Goal: Transaction & Acquisition: Purchase product/service

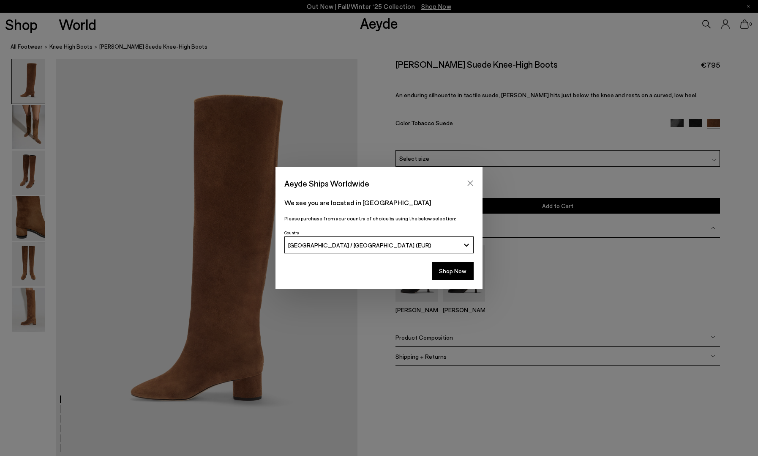
click at [468, 180] on icon "Close" at bounding box center [470, 183] width 7 height 7
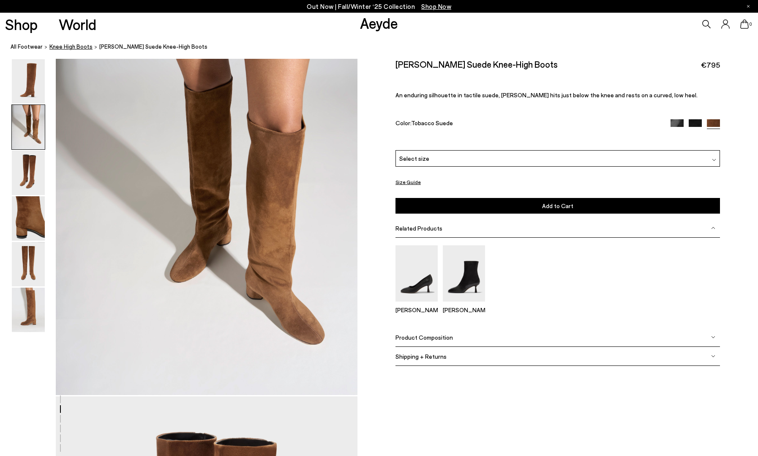
scroll to position [469, 0]
click at [443, 5] on span "Shop Now" at bounding box center [436, 7] width 30 height 8
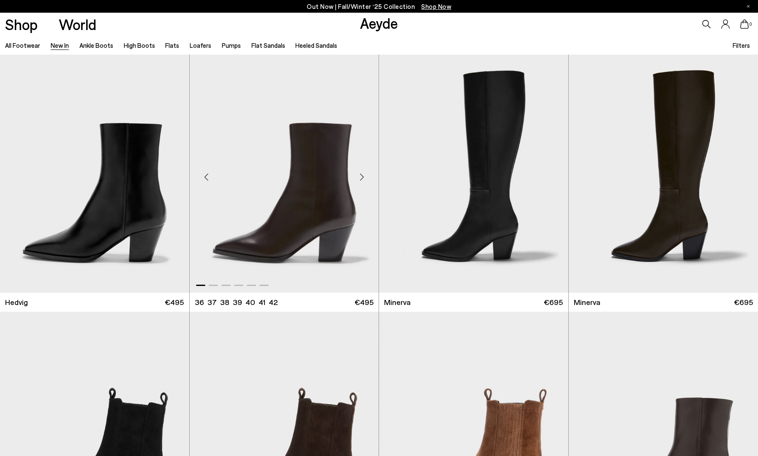
click at [363, 172] on div "Next slide" at bounding box center [361, 176] width 25 height 25
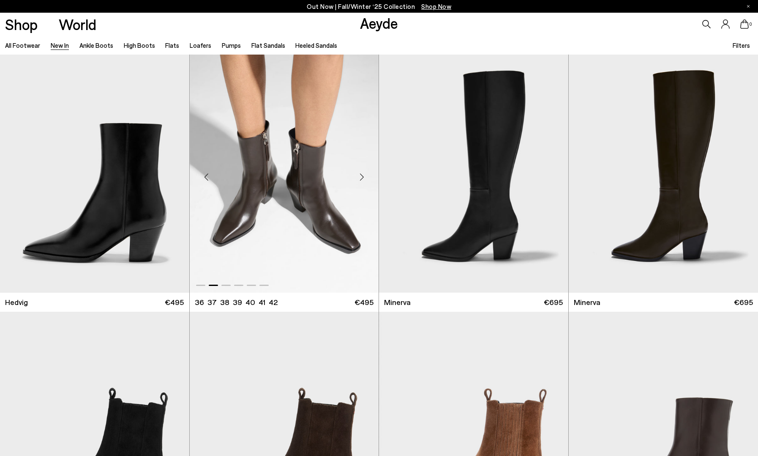
click at [363, 172] on div "Next slide" at bounding box center [361, 176] width 25 height 25
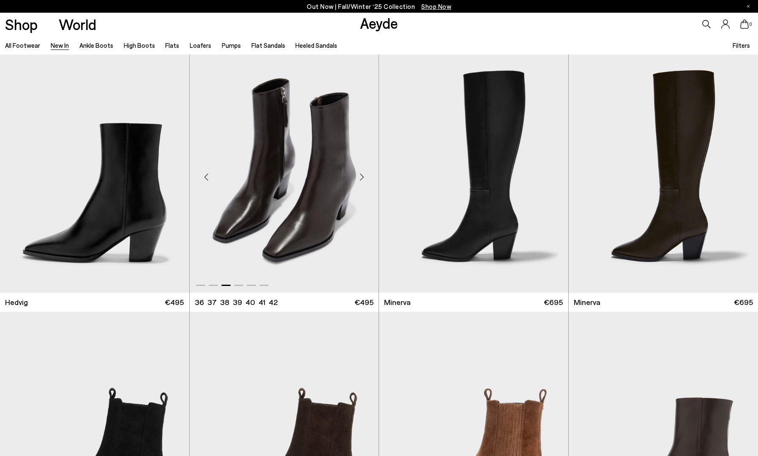
click at [363, 172] on div "Next slide" at bounding box center [361, 176] width 25 height 25
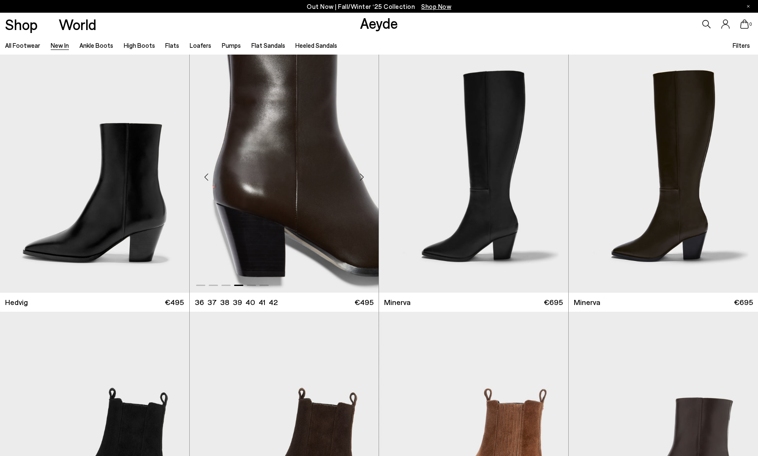
click at [363, 172] on div "Next slide" at bounding box center [361, 176] width 25 height 25
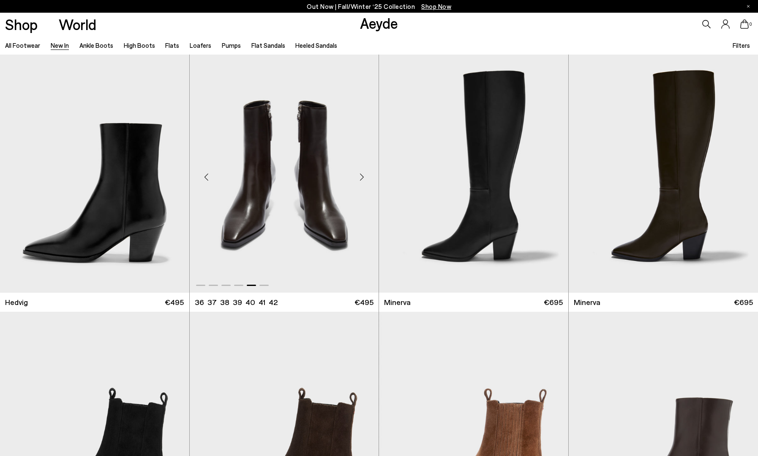
click at [363, 172] on div "Next slide" at bounding box center [361, 176] width 25 height 25
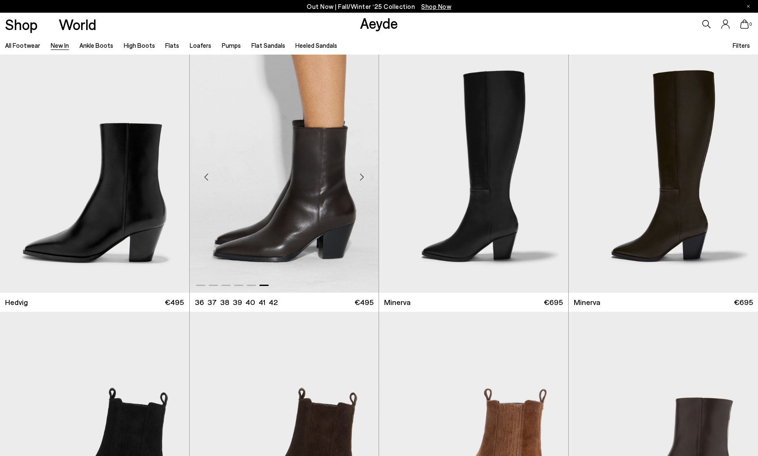
click at [363, 172] on div "Next slide" at bounding box center [361, 176] width 25 height 25
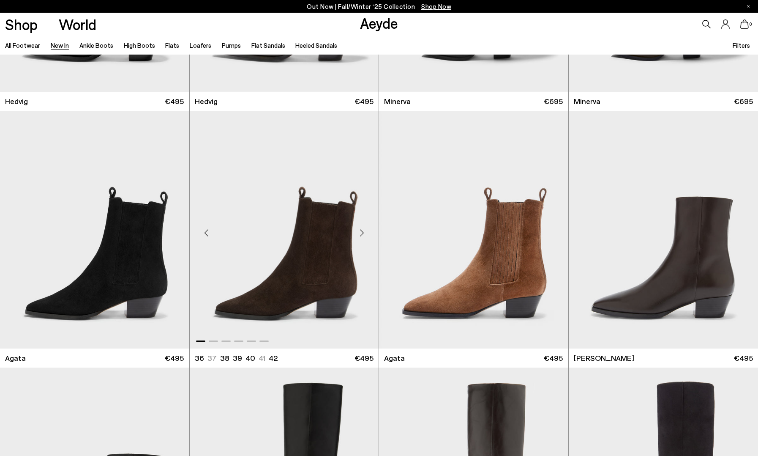
scroll to position [198, 0]
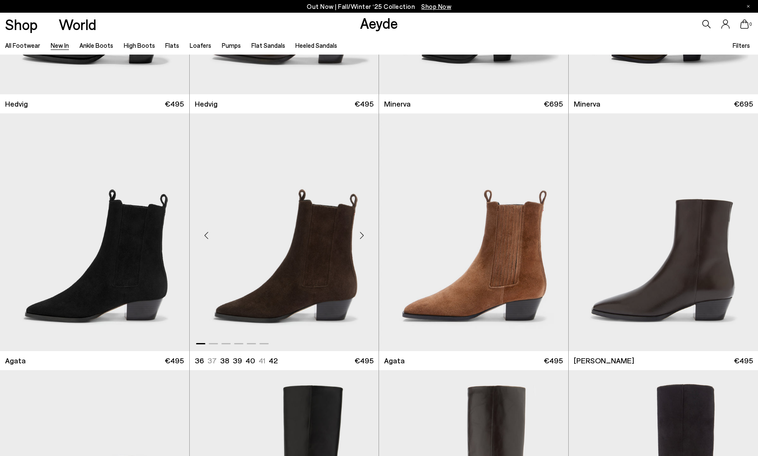
click at [356, 231] on div "Next slide" at bounding box center [361, 235] width 25 height 25
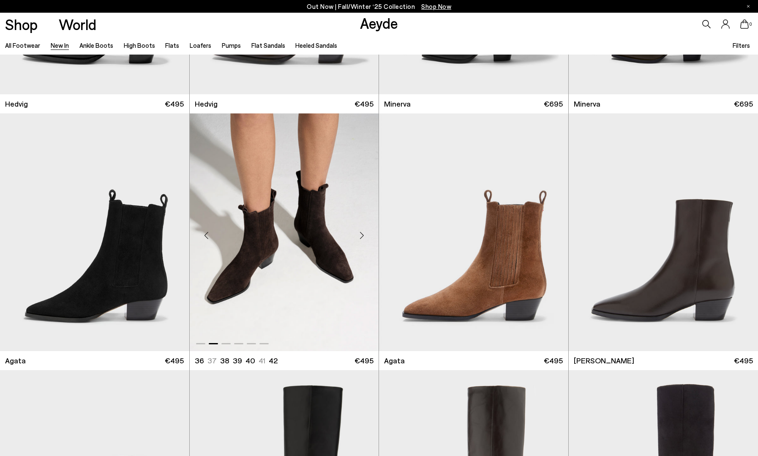
click at [356, 232] on div "Next slide" at bounding box center [361, 235] width 25 height 25
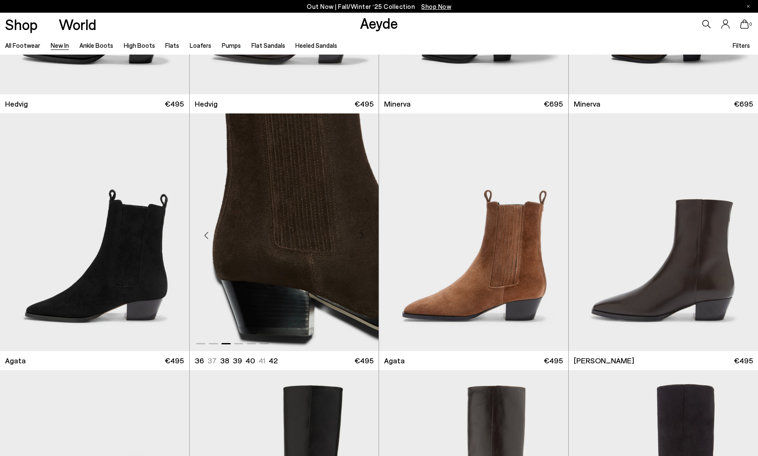
click at [356, 232] on div "Next slide" at bounding box center [361, 235] width 25 height 25
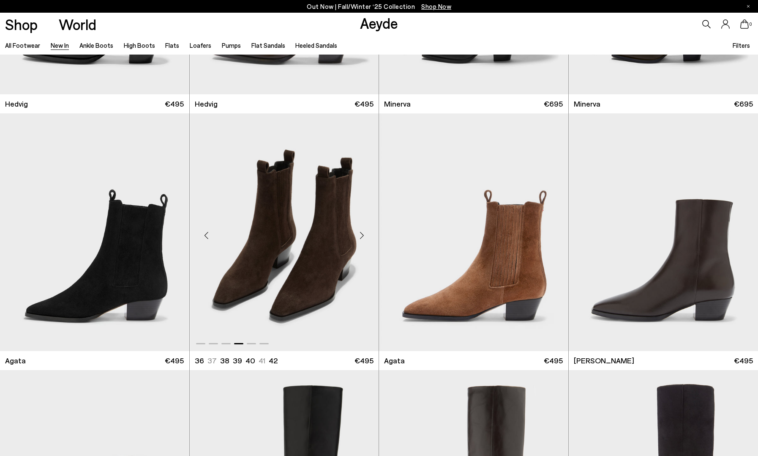
click at [356, 232] on div "Next slide" at bounding box center [361, 235] width 25 height 25
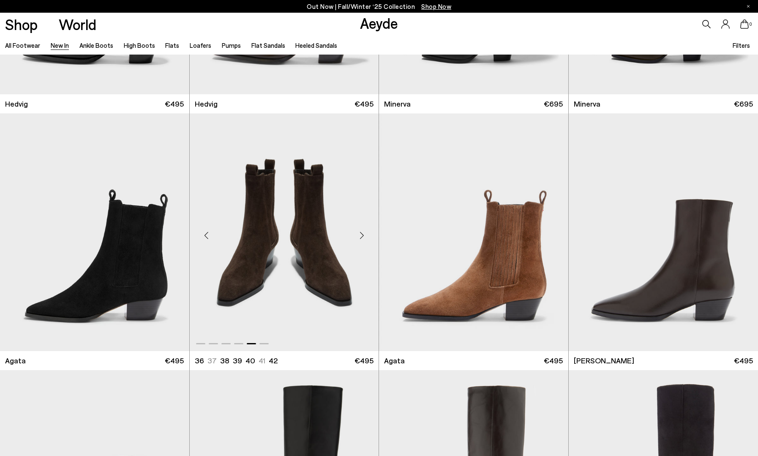
click at [356, 232] on div "Next slide" at bounding box center [361, 235] width 25 height 25
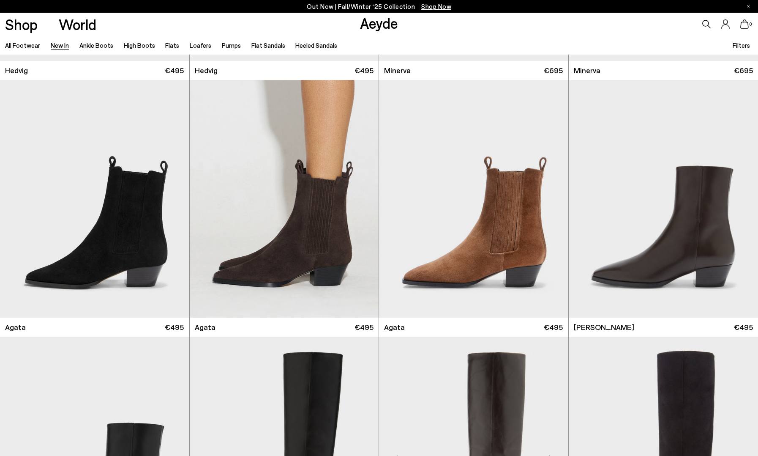
scroll to position [233, 0]
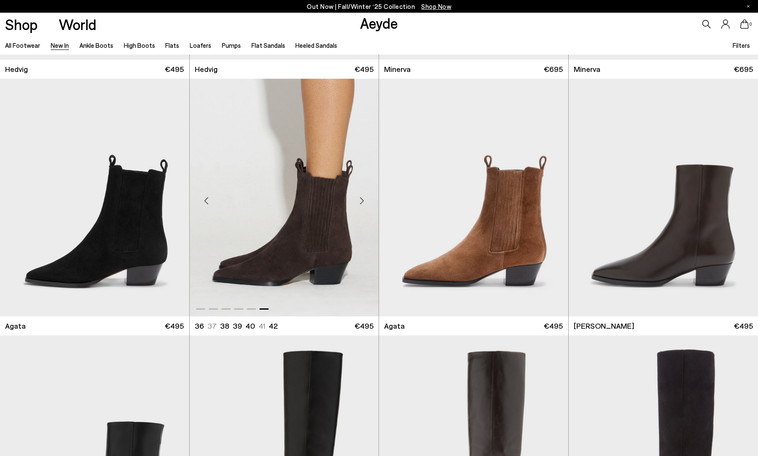
click at [361, 198] on div "Next slide" at bounding box center [361, 200] width 25 height 25
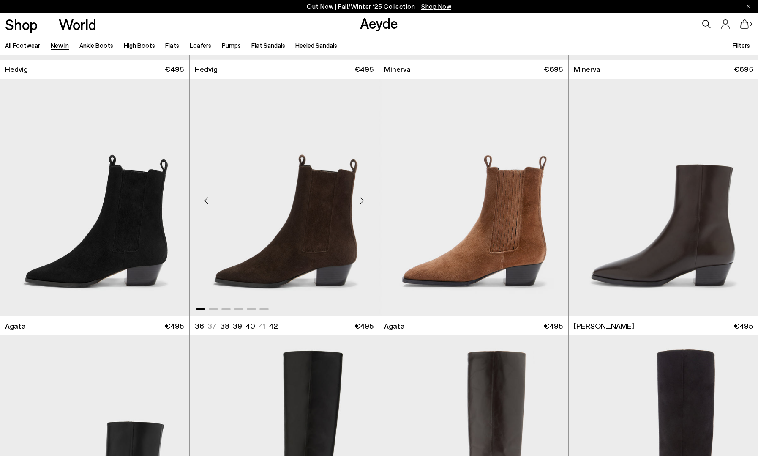
click at [361, 198] on div "Next slide" at bounding box center [361, 200] width 25 height 25
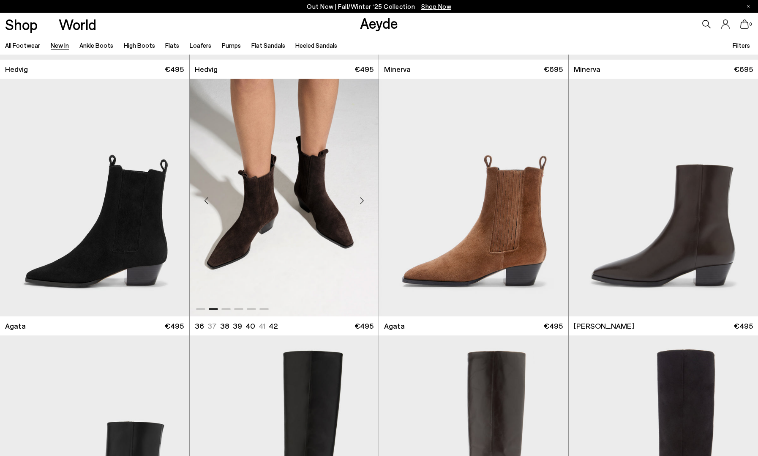
click at [361, 198] on div "Next slide" at bounding box center [361, 200] width 25 height 25
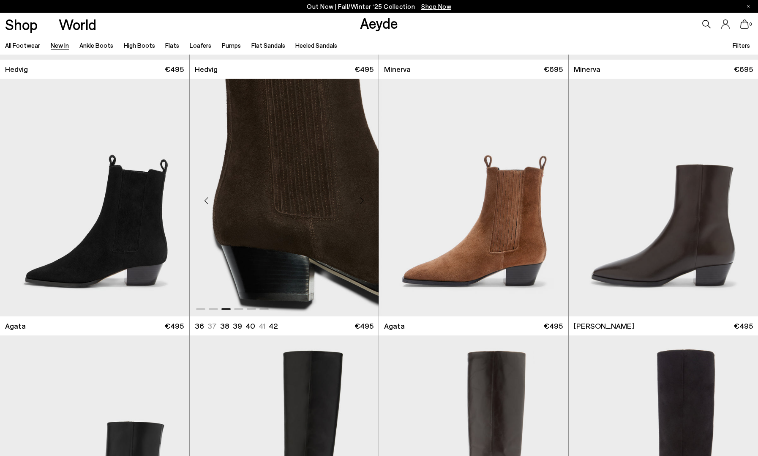
click at [361, 198] on div "Next slide" at bounding box center [361, 200] width 25 height 25
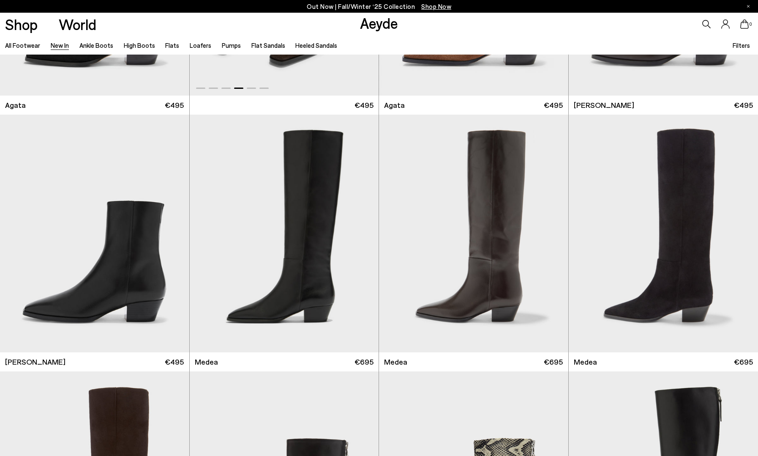
scroll to position [492, 0]
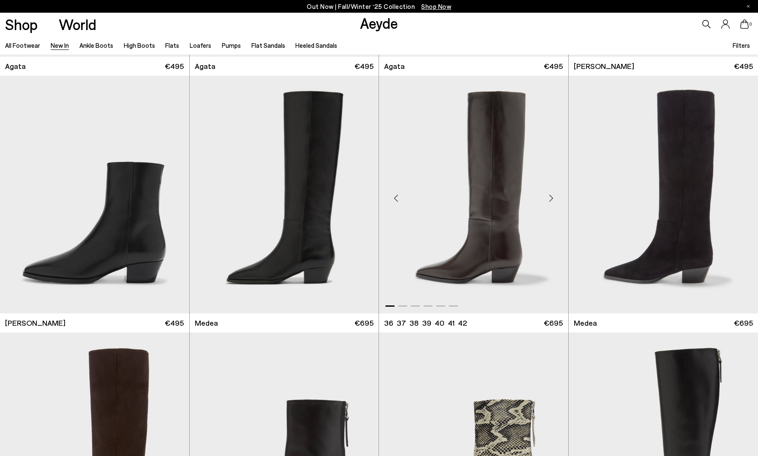
click at [550, 196] on div "Next slide" at bounding box center [551, 197] width 25 height 25
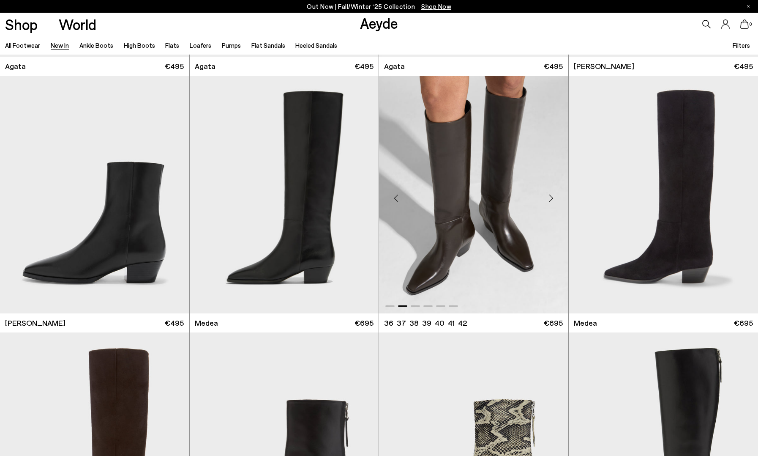
click at [550, 196] on div "Next slide" at bounding box center [551, 197] width 25 height 25
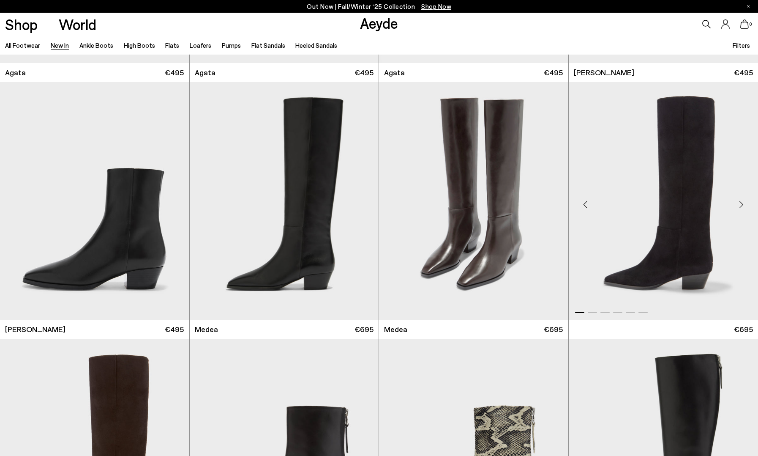
scroll to position [487, 0]
click at [744, 202] on div "Next slide" at bounding box center [741, 203] width 25 height 25
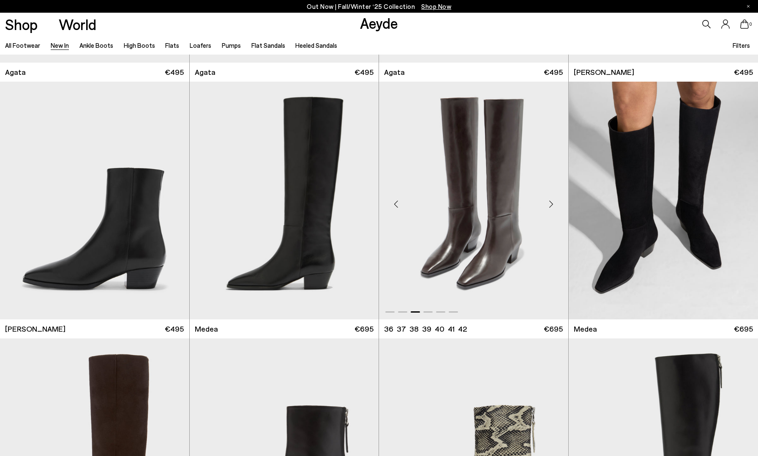
click at [553, 202] on div "Next slide" at bounding box center [551, 203] width 25 height 25
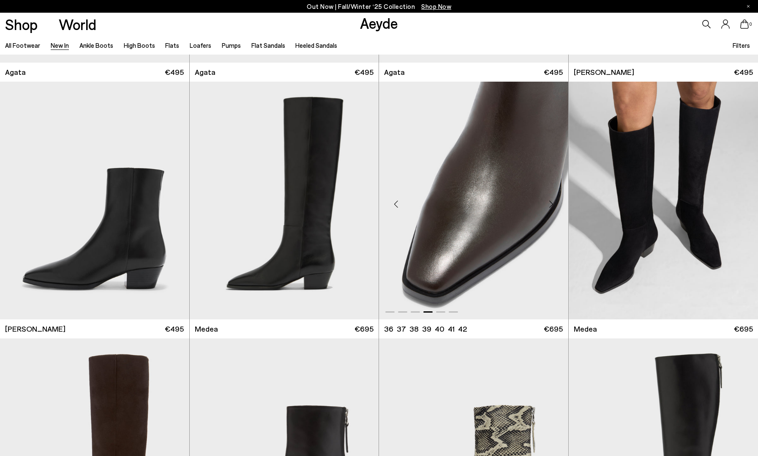
click at [553, 202] on div "Next slide" at bounding box center [551, 203] width 25 height 25
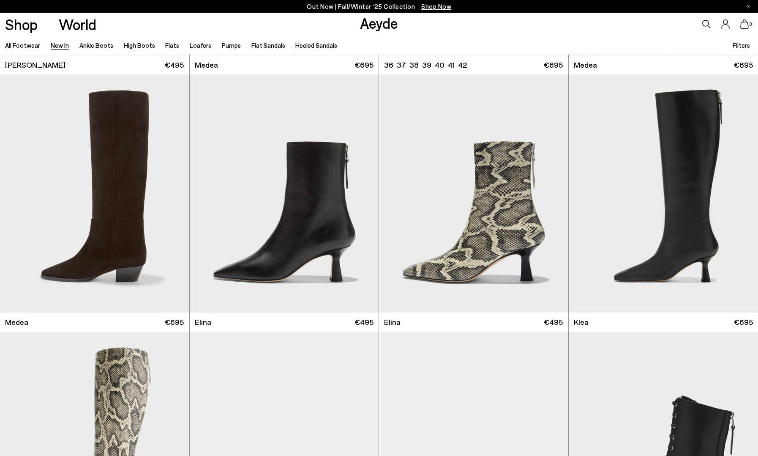
scroll to position [752, 0]
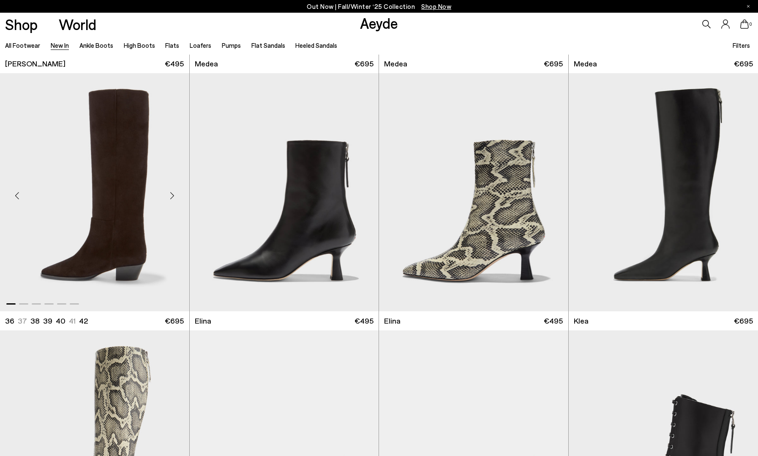
click at [134, 171] on img "1 / 6" at bounding box center [94, 192] width 189 height 238
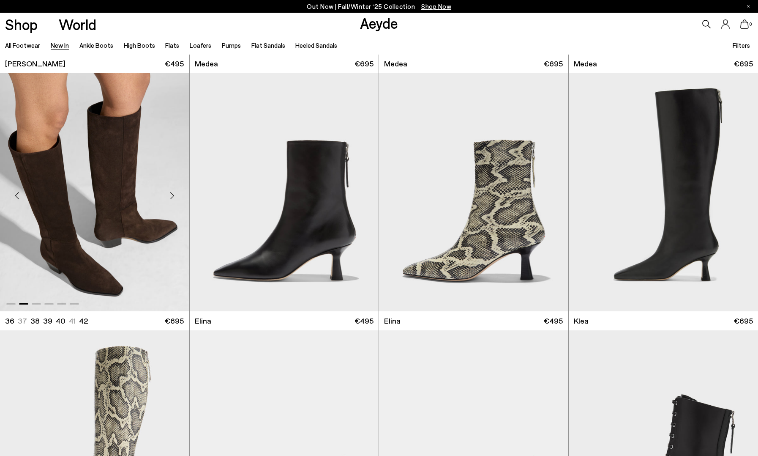
click at [173, 191] on div "Next slide" at bounding box center [172, 195] width 25 height 25
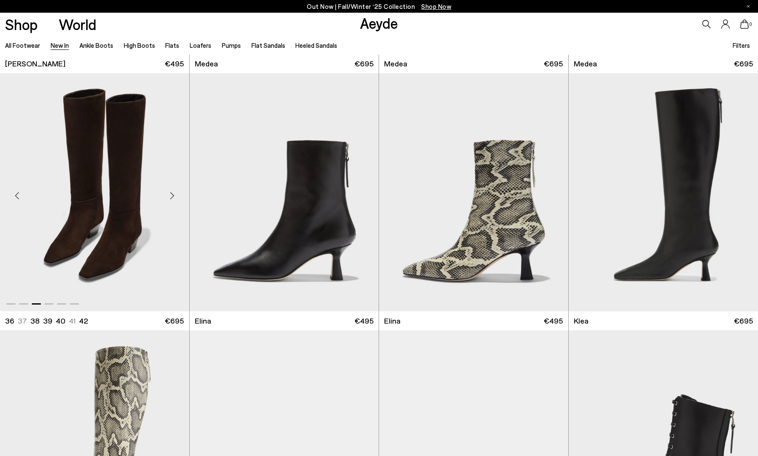
click at [173, 191] on div "Next slide" at bounding box center [172, 195] width 25 height 25
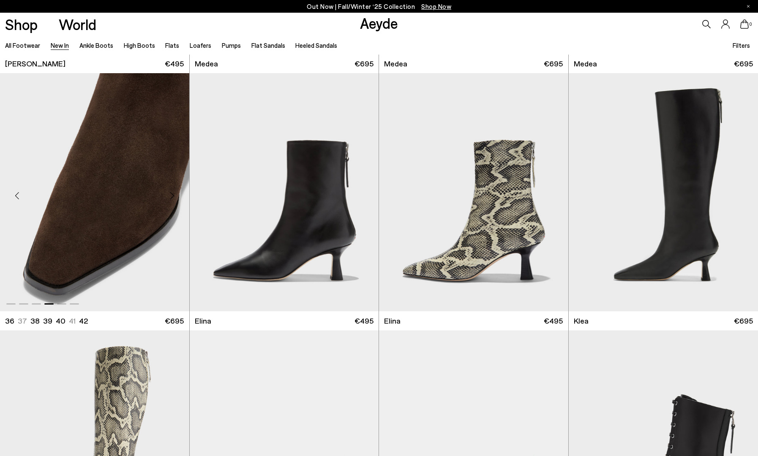
click at [173, 191] on div "Next slide" at bounding box center [172, 195] width 25 height 25
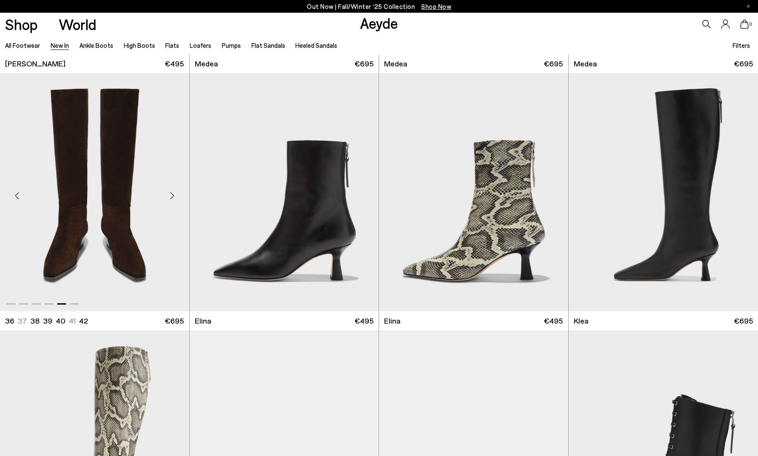
click at [173, 191] on div "Next slide" at bounding box center [172, 195] width 25 height 25
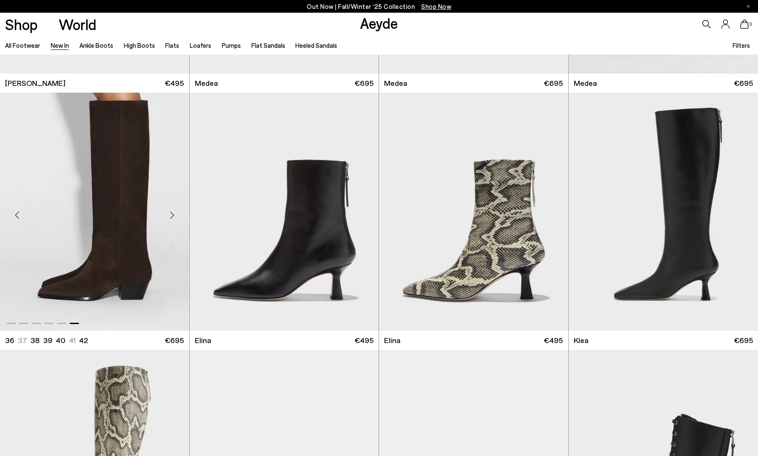
scroll to position [729, 0]
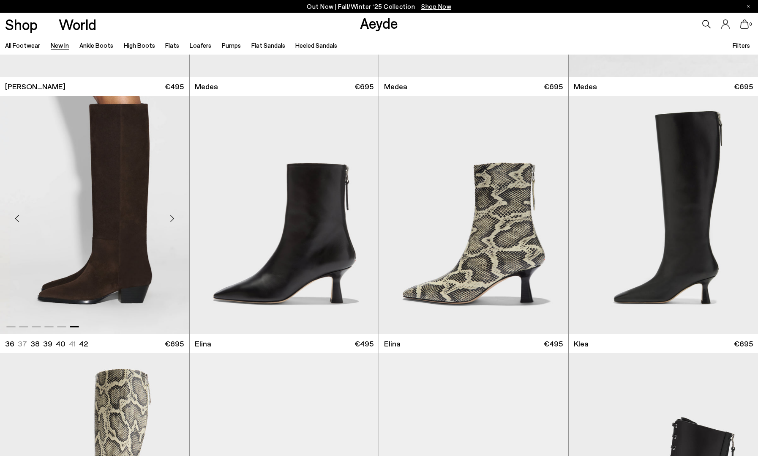
click at [100, 178] on img "6 / 6" at bounding box center [94, 215] width 189 height 238
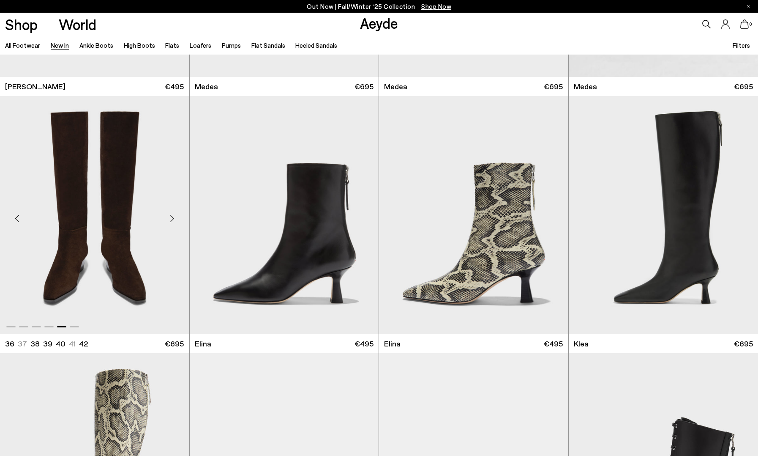
click at [101, 202] on img "5 / 6" at bounding box center [94, 215] width 189 height 238
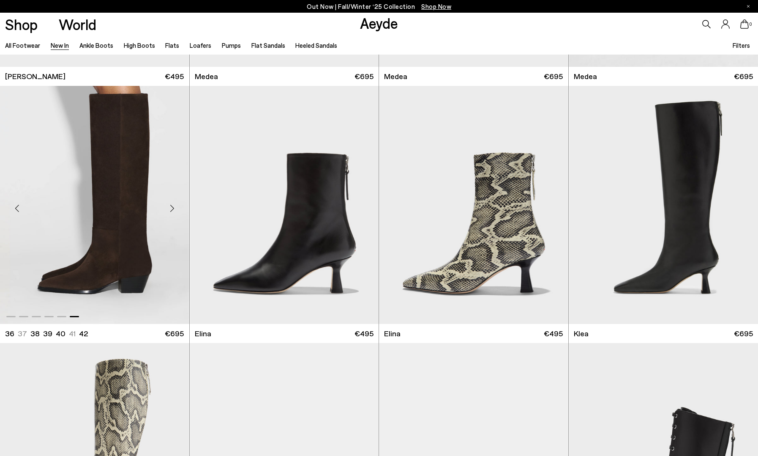
scroll to position [738, 0]
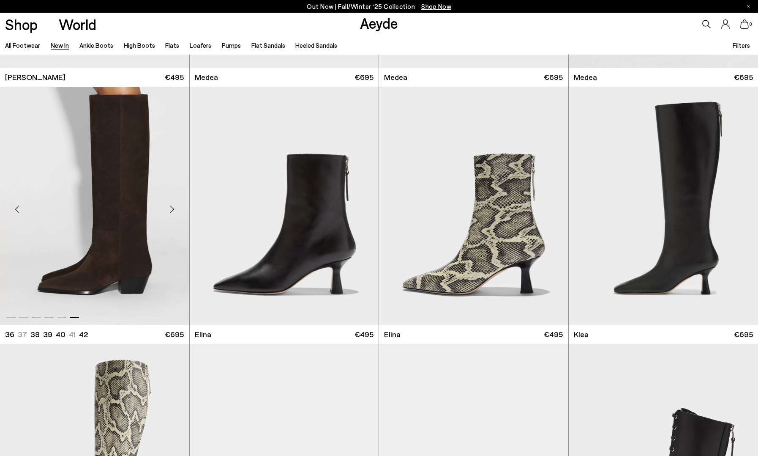
click at [21, 332] on ul "36 37 38 39 40 41" at bounding box center [45, 334] width 80 height 11
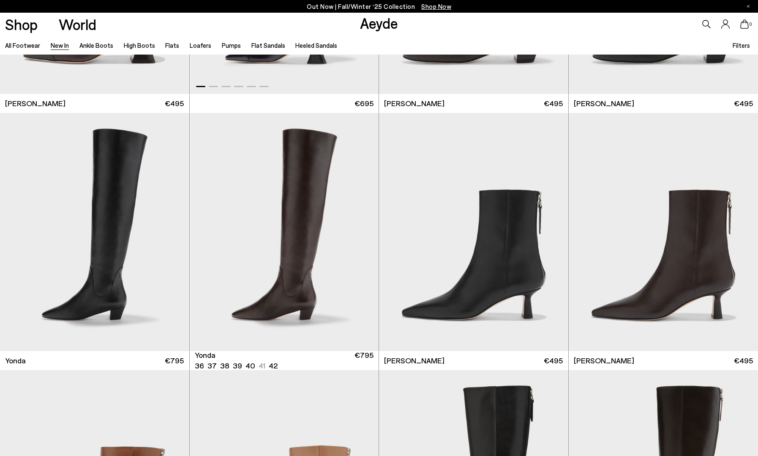
scroll to position [1483, 0]
click at [360, 232] on div "Next slide" at bounding box center [361, 234] width 25 height 25
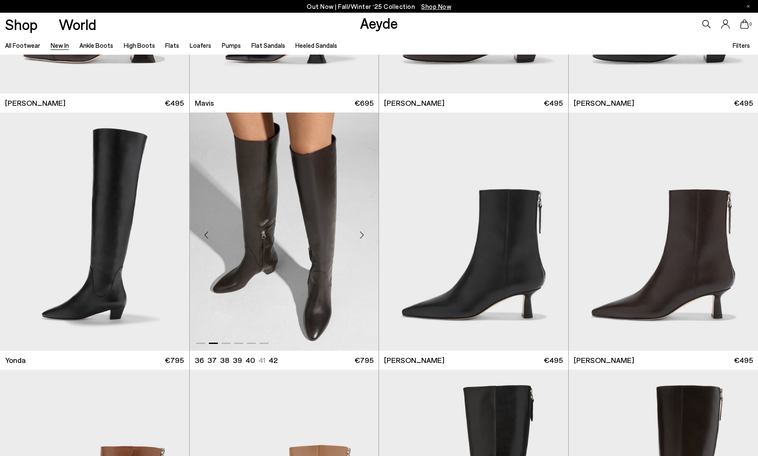
click at [361, 232] on div "Next slide" at bounding box center [361, 234] width 25 height 25
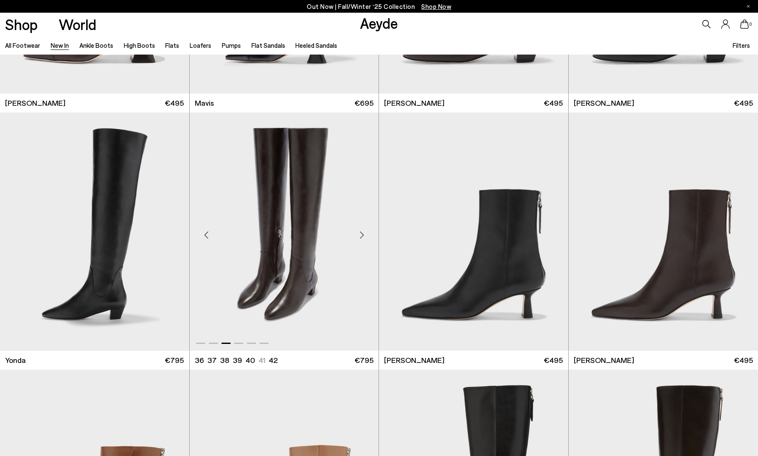
click at [361, 232] on div "Next slide" at bounding box center [361, 234] width 25 height 25
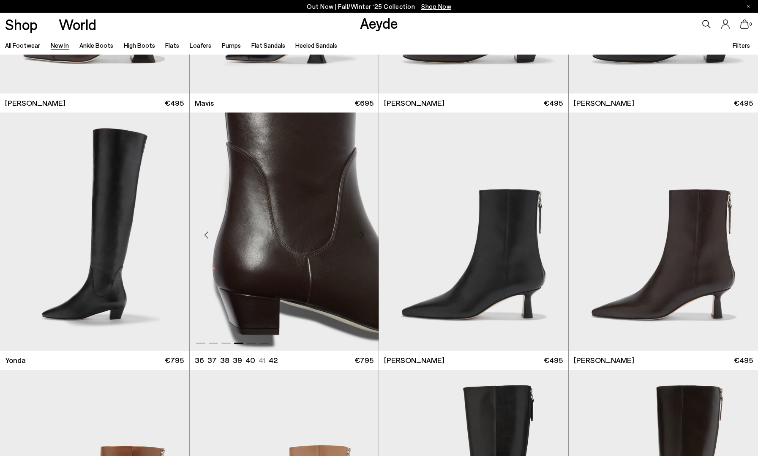
click at [361, 232] on div "Next slide" at bounding box center [361, 234] width 25 height 25
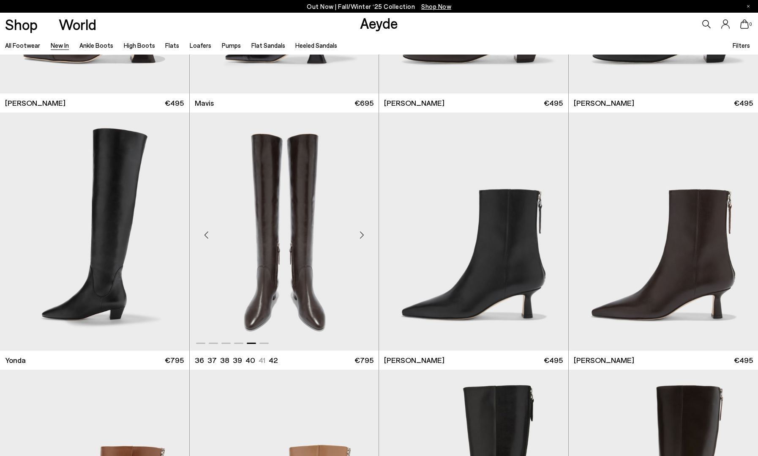
click at [361, 232] on div "Next slide" at bounding box center [361, 234] width 25 height 25
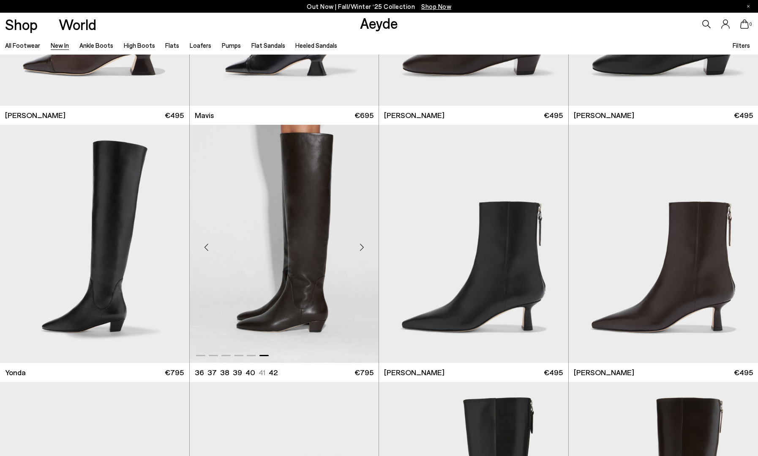
scroll to position [1477, 0]
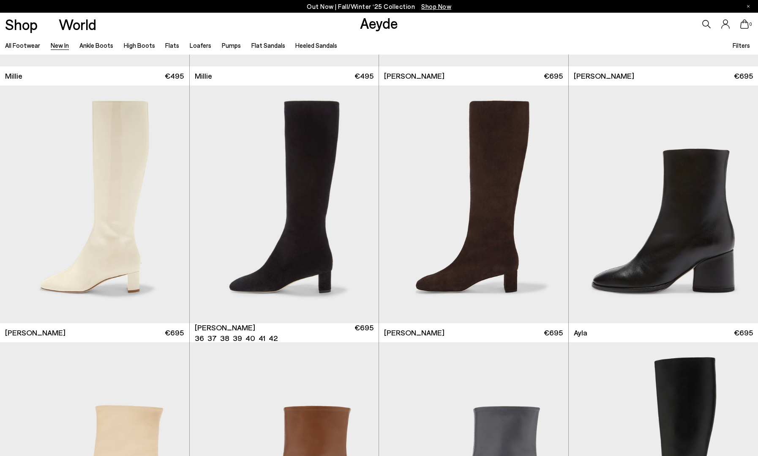
scroll to position [2552, 0]
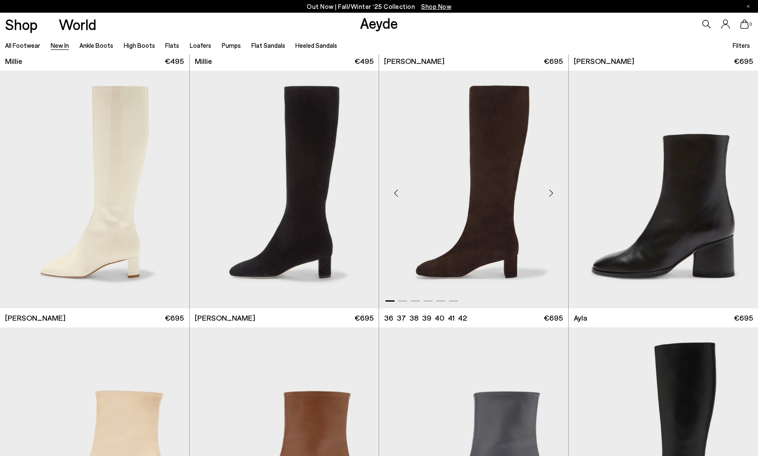
click at [553, 190] on div "Next slide" at bounding box center [551, 192] width 25 height 25
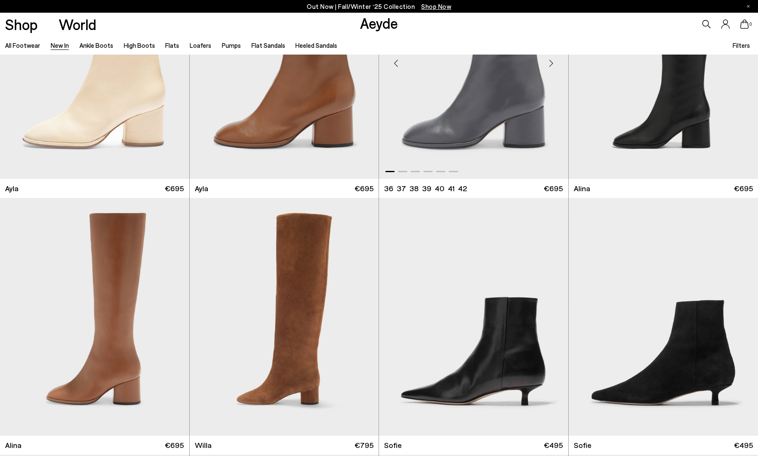
scroll to position [2981, 0]
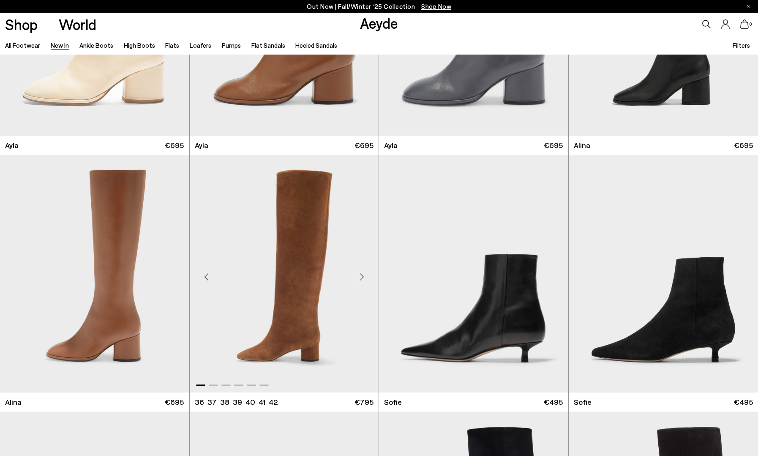
click at [363, 273] on div "Next slide" at bounding box center [361, 276] width 25 height 25
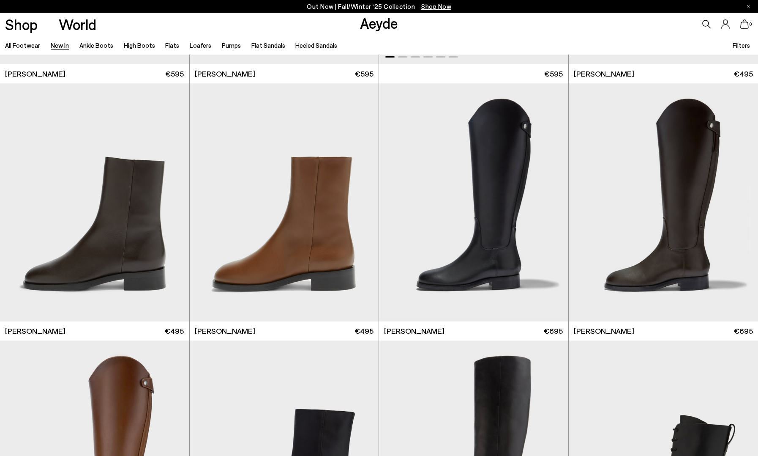
scroll to position [4322, 0]
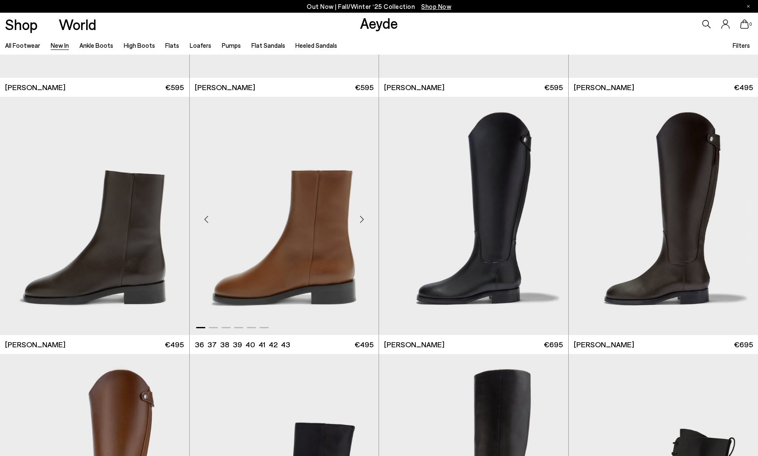
click at [360, 216] on div "Next slide" at bounding box center [361, 219] width 25 height 25
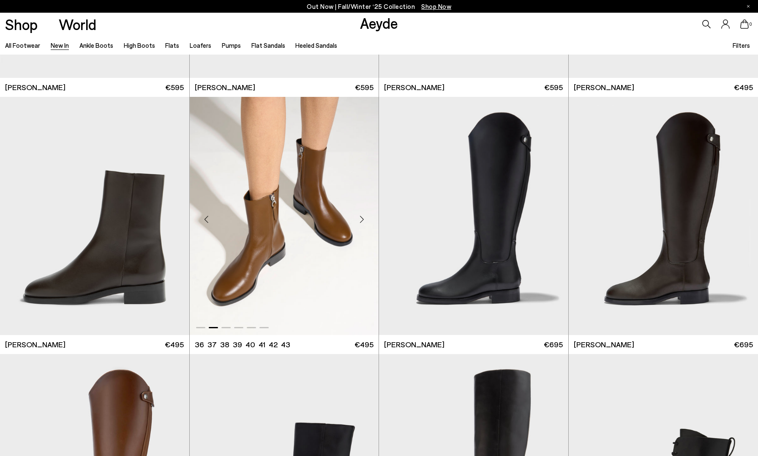
click at [361, 216] on div "Next slide" at bounding box center [361, 219] width 25 height 25
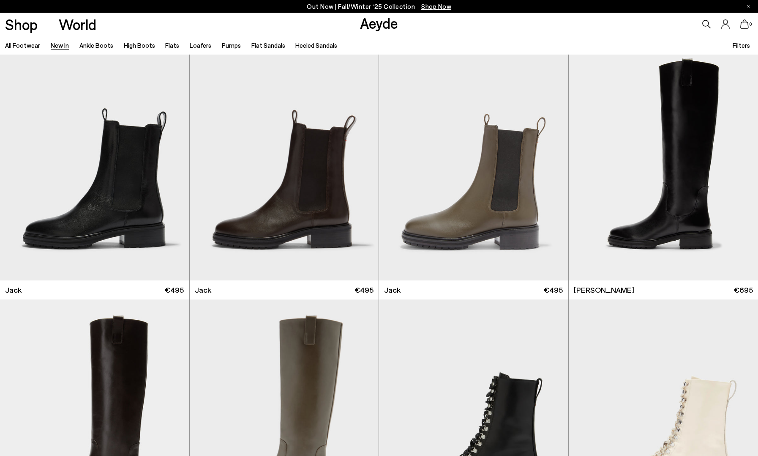
scroll to position [5305, 0]
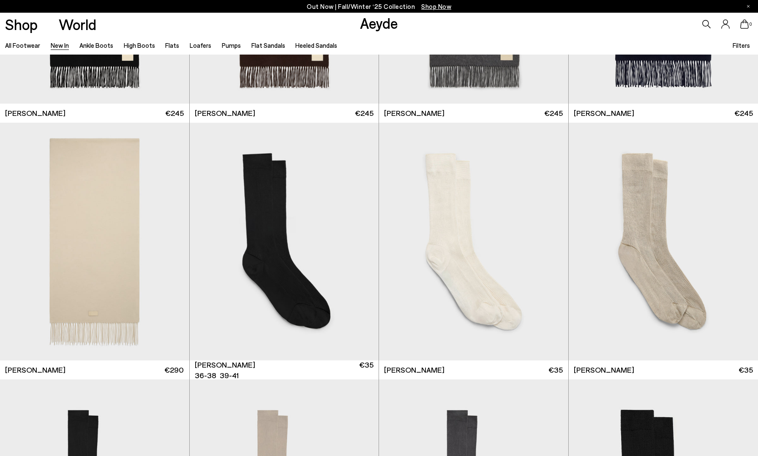
scroll to position [6615, 0]
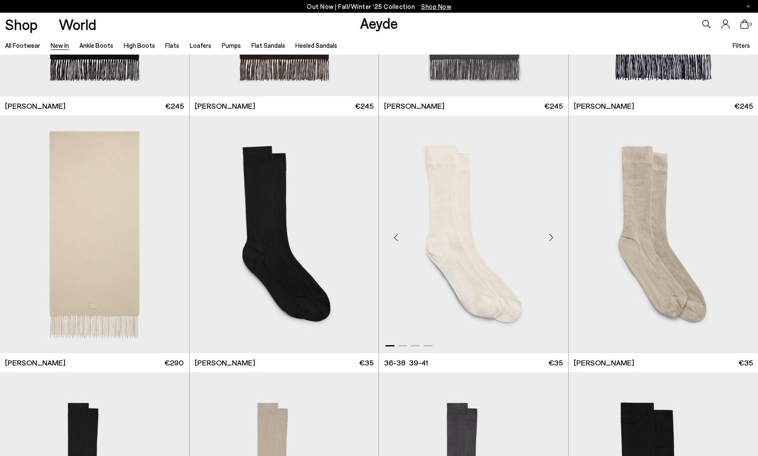
click at [550, 234] on div "Next slide" at bounding box center [551, 237] width 25 height 25
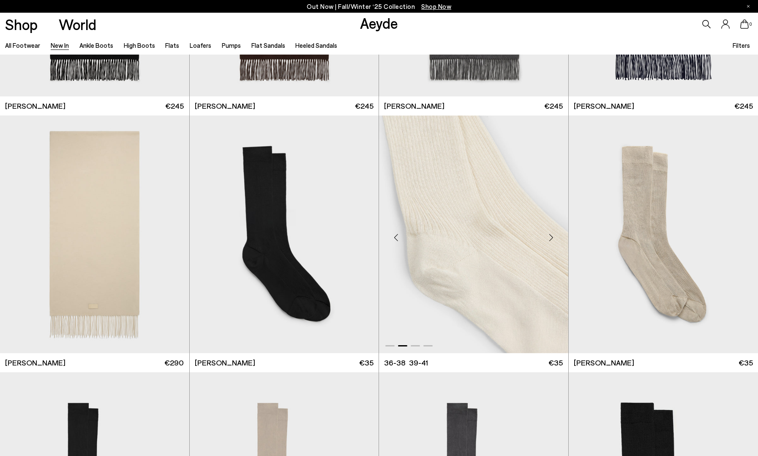
click at [550, 234] on div "Next slide" at bounding box center [551, 237] width 25 height 25
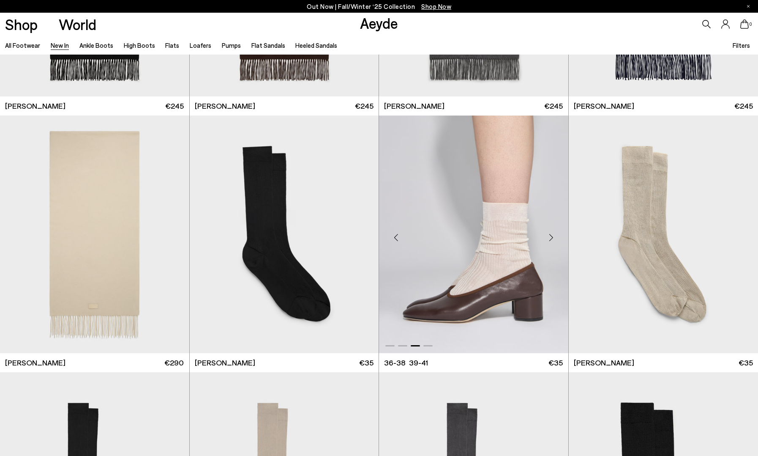
click at [551, 235] on div "Next slide" at bounding box center [551, 237] width 25 height 25
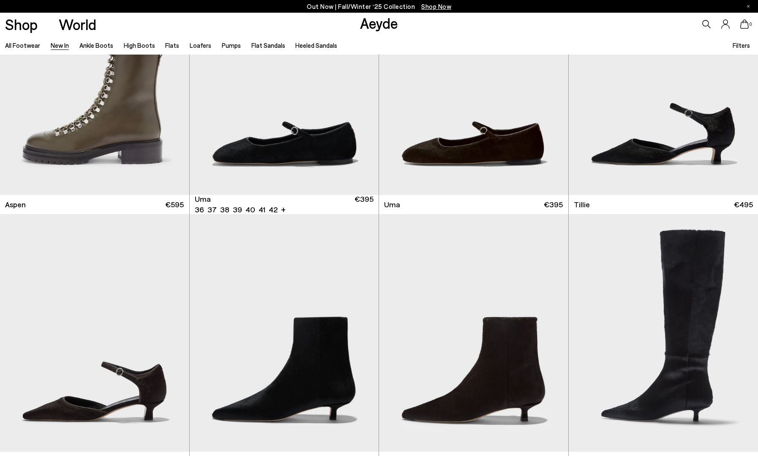
scroll to position [5008, 0]
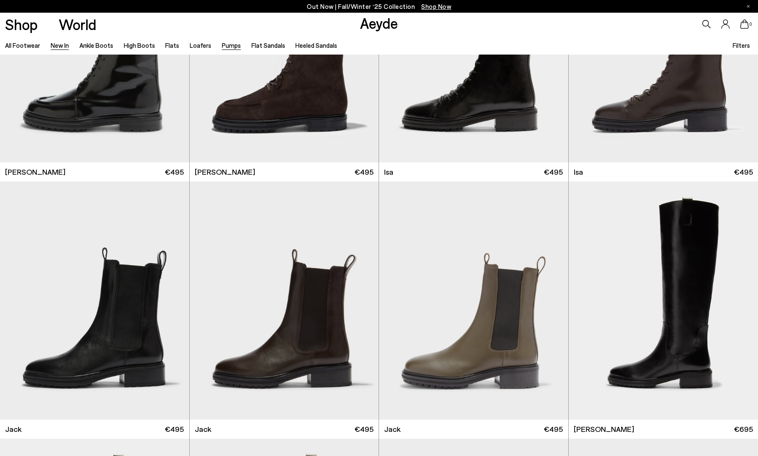
click at [224, 46] on link "Pumps" at bounding box center [231, 45] width 19 height 8
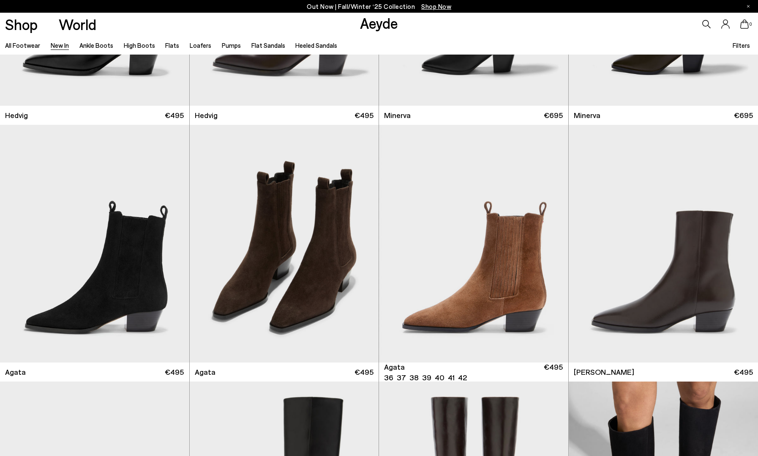
scroll to position [178, 0]
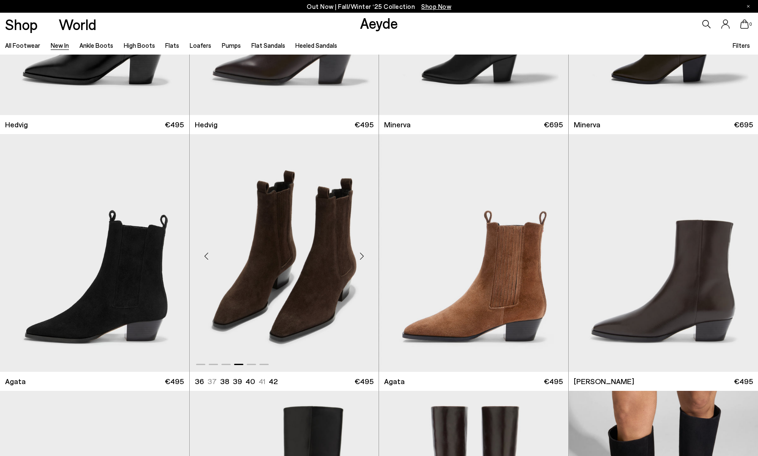
click at [359, 250] on div "Next slide" at bounding box center [361, 255] width 25 height 25
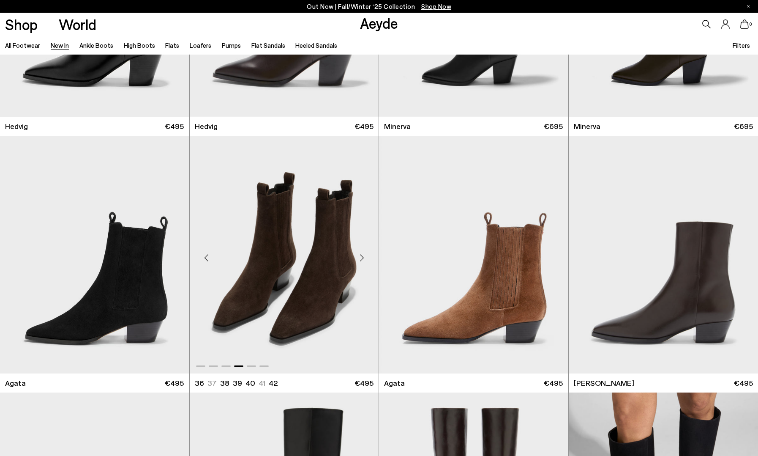
scroll to position [177, 0]
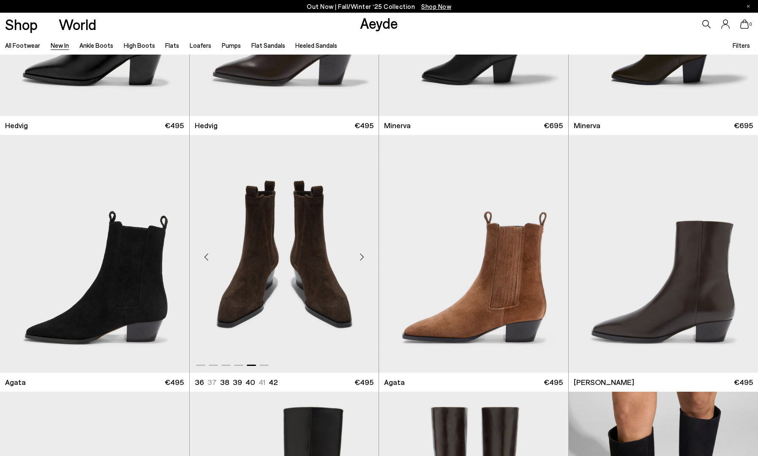
click at [359, 254] on div "Next slide" at bounding box center [361, 256] width 25 height 25
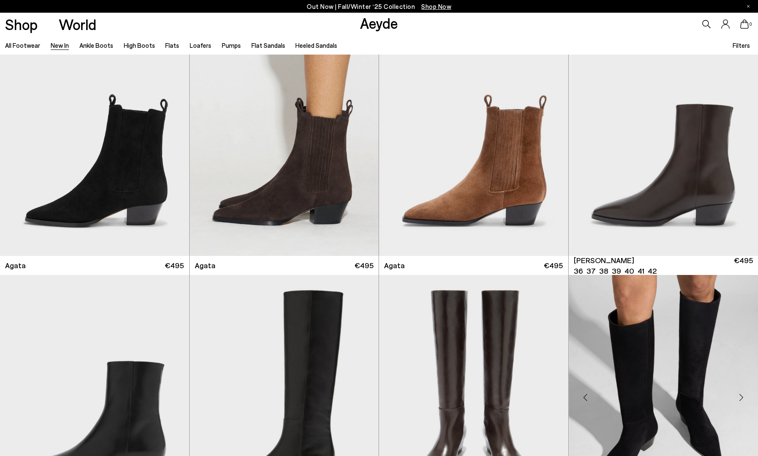
scroll to position [259, 0]
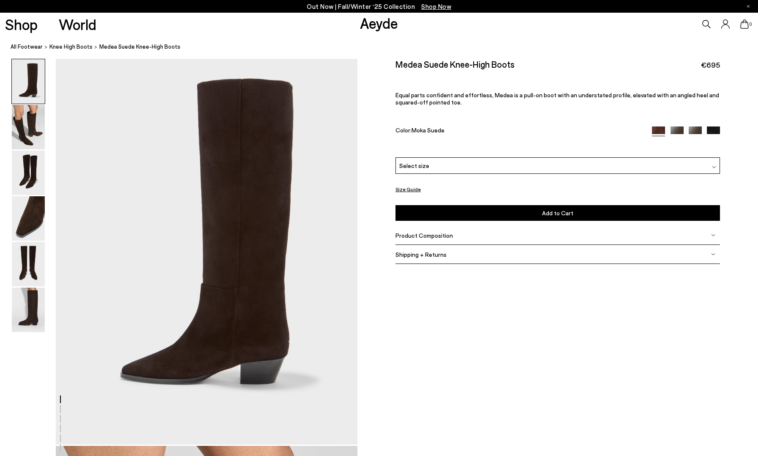
scroll to position [30, 0]
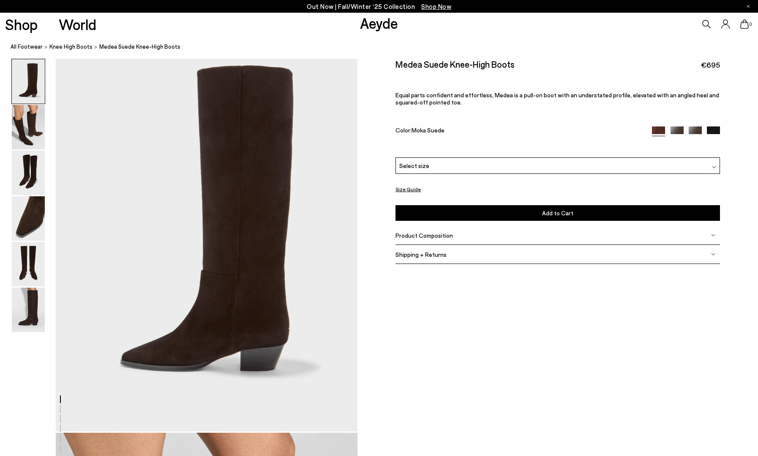
click at [405, 187] on button "Size Guide" at bounding box center [408, 189] width 25 height 11
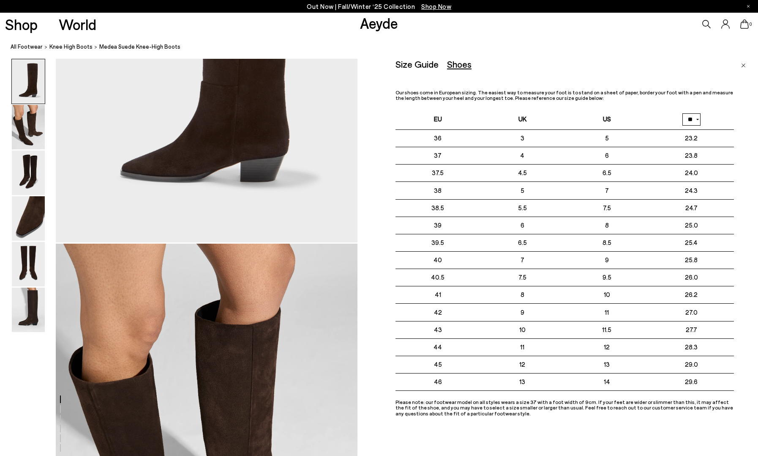
scroll to position [0, 0]
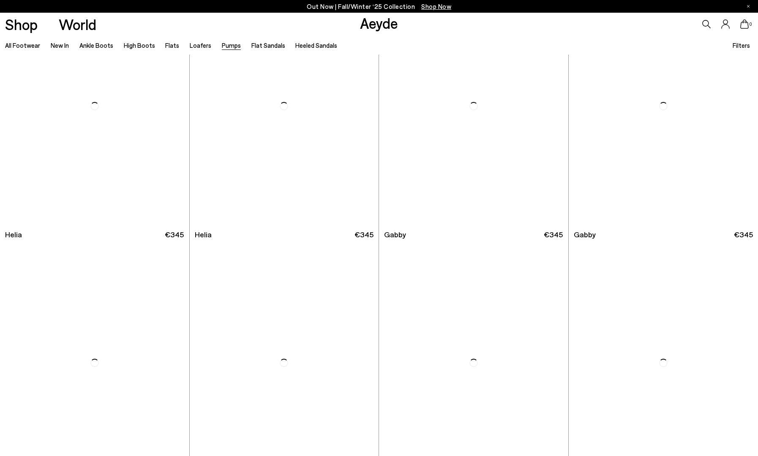
scroll to position [871, 0]
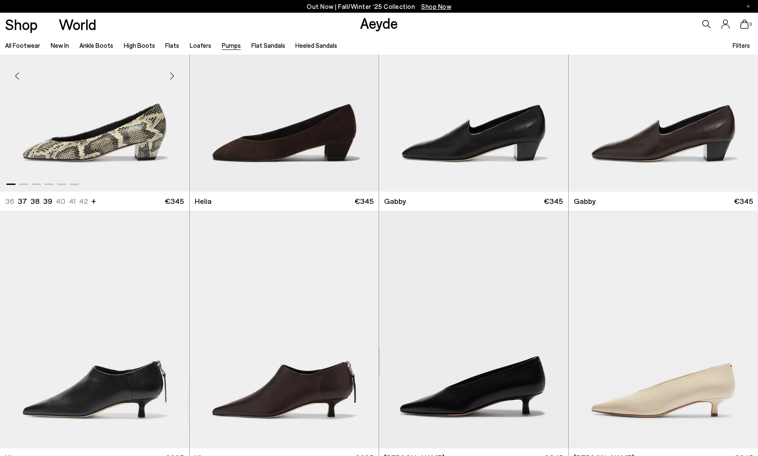
click at [172, 72] on div "Next slide" at bounding box center [172, 75] width 25 height 25
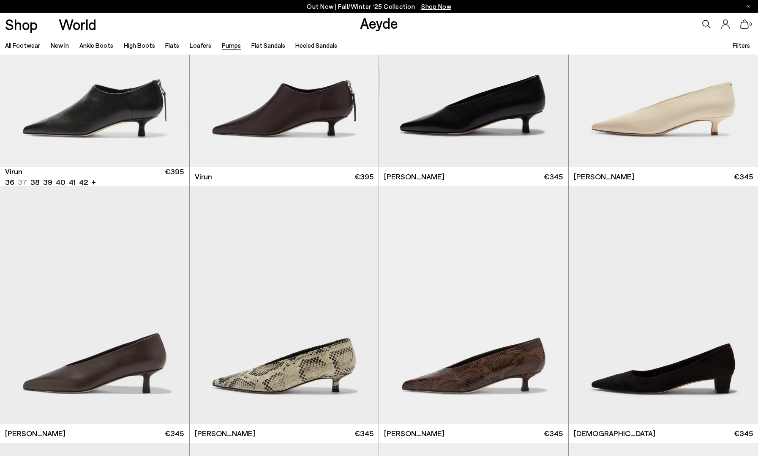
scroll to position [1187, 0]
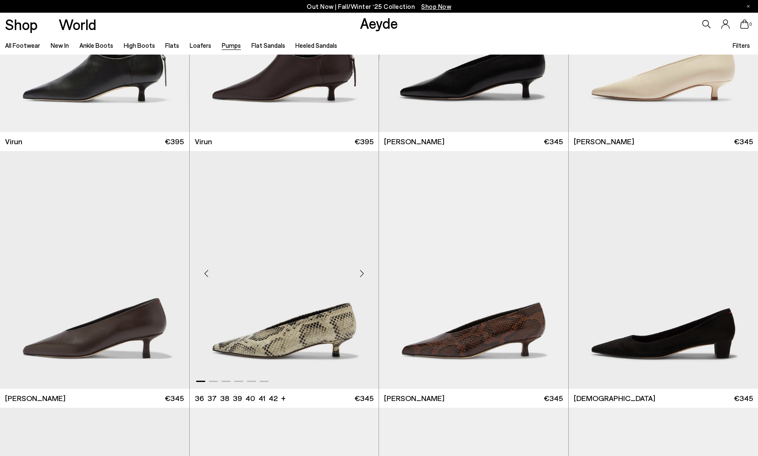
click at [361, 273] on div "Next slide" at bounding box center [361, 272] width 25 height 25
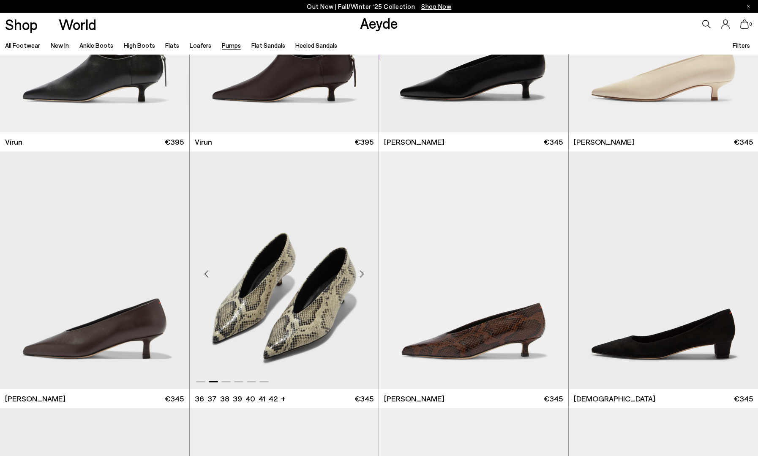
scroll to position [1190, 0]
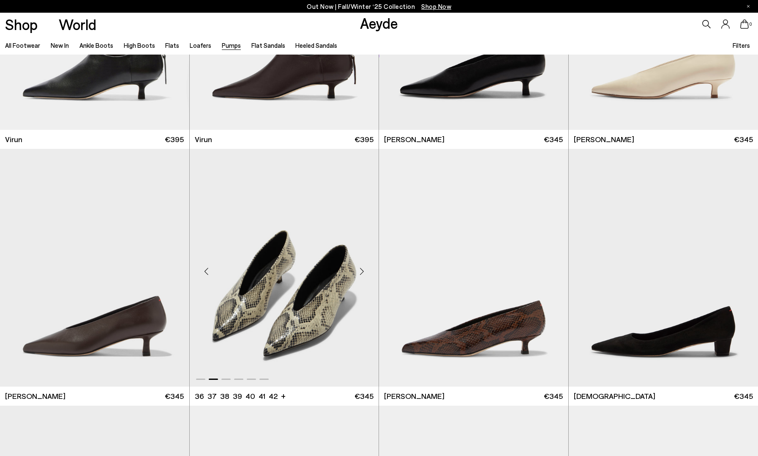
click at [362, 273] on div "Next slide" at bounding box center [361, 270] width 25 height 25
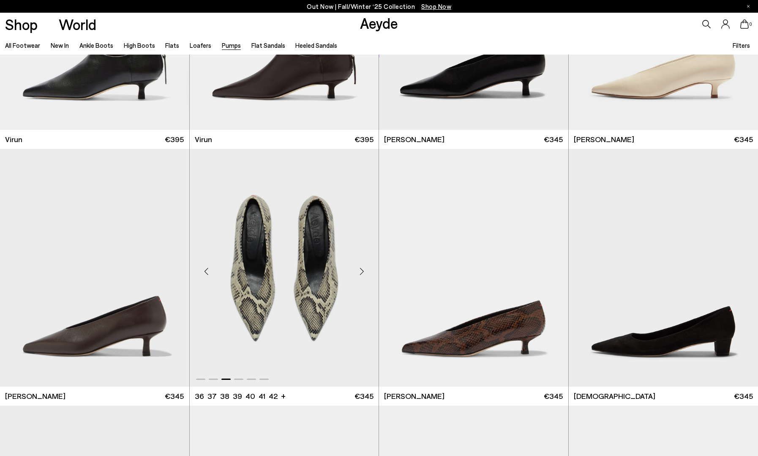
click at [361, 273] on div "Next slide" at bounding box center [361, 270] width 25 height 25
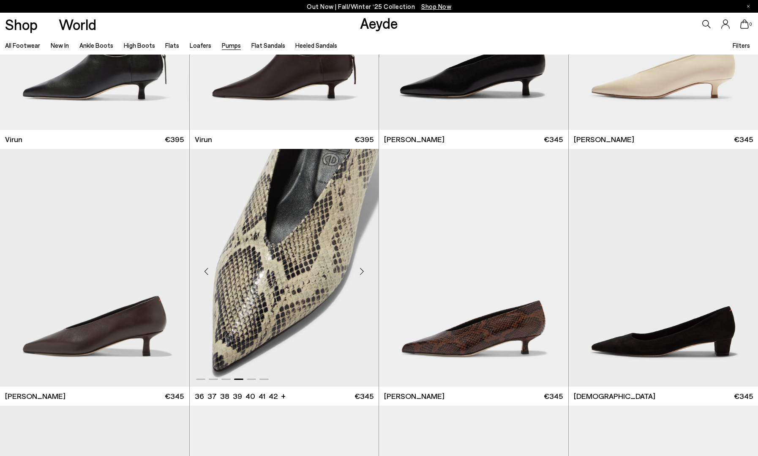
click at [361, 272] on div "Next slide" at bounding box center [361, 270] width 25 height 25
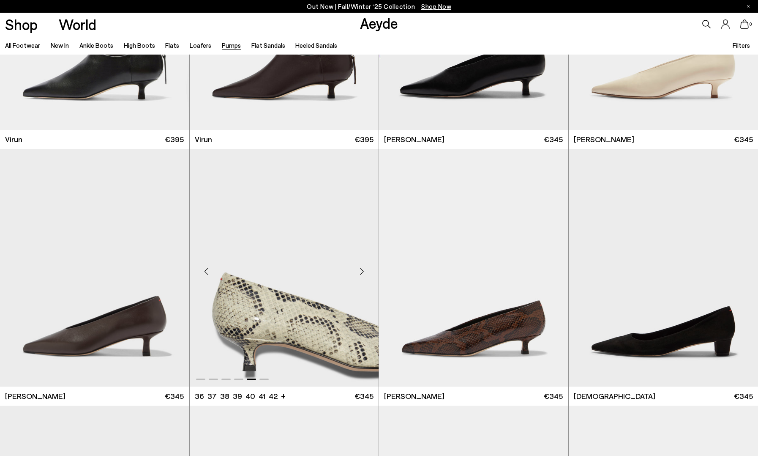
scroll to position [1192, 0]
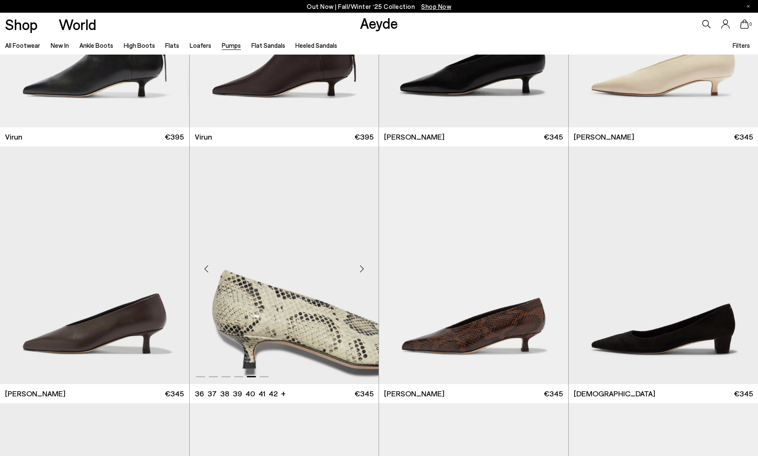
click at [313, 288] on img "5 / 6" at bounding box center [284, 265] width 189 height 238
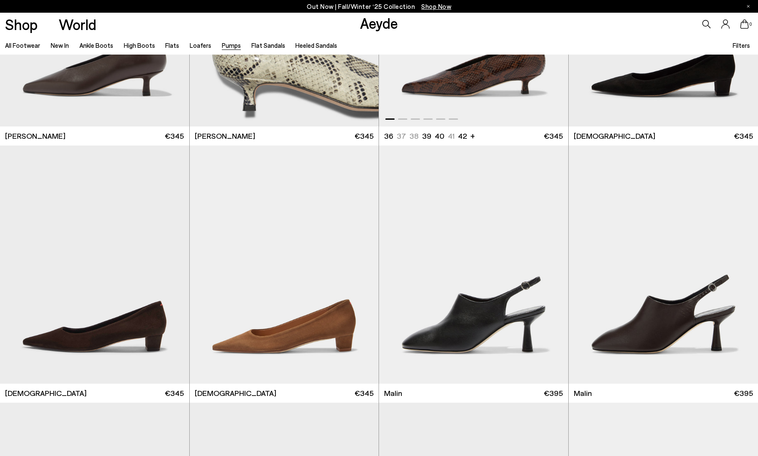
scroll to position [1455, 0]
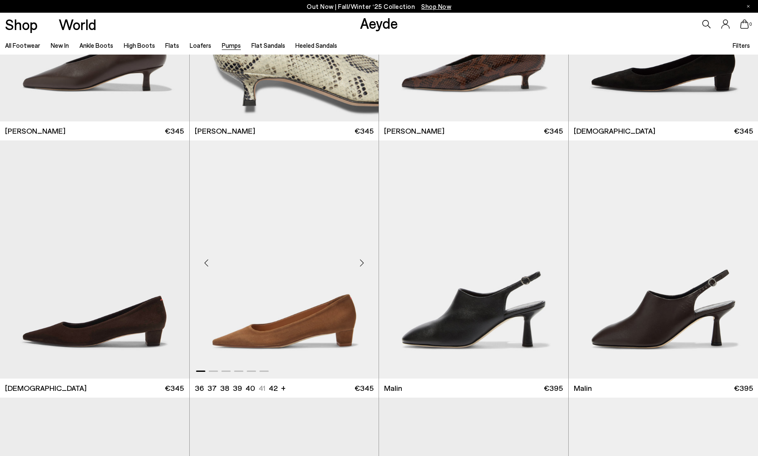
click at [363, 263] on div "Next slide" at bounding box center [361, 262] width 25 height 25
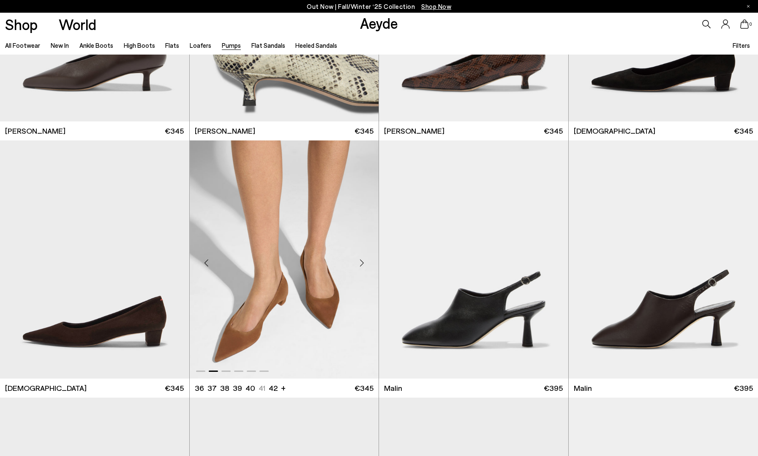
click at [363, 263] on div "Next slide" at bounding box center [361, 262] width 25 height 25
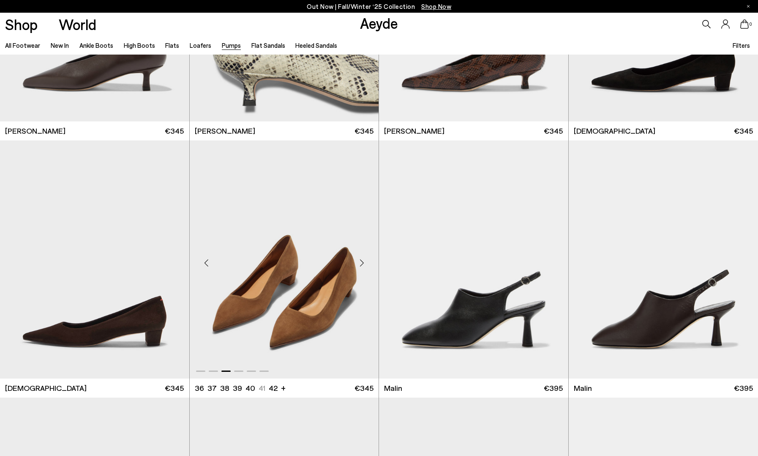
click at [363, 263] on div "Next slide" at bounding box center [361, 262] width 25 height 25
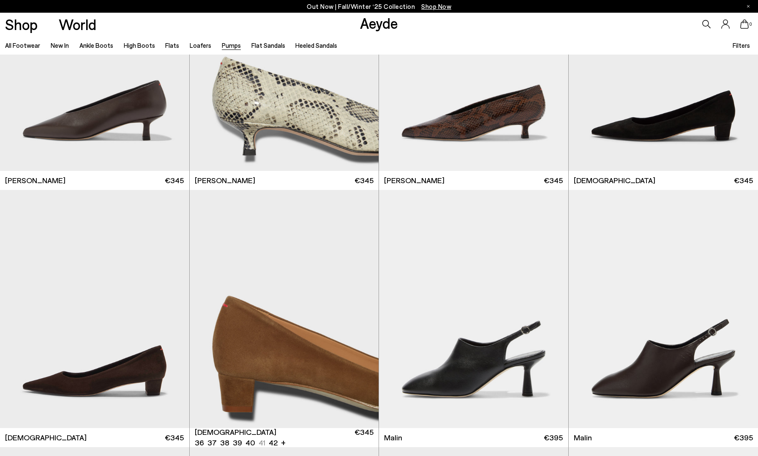
scroll to position [1404, 0]
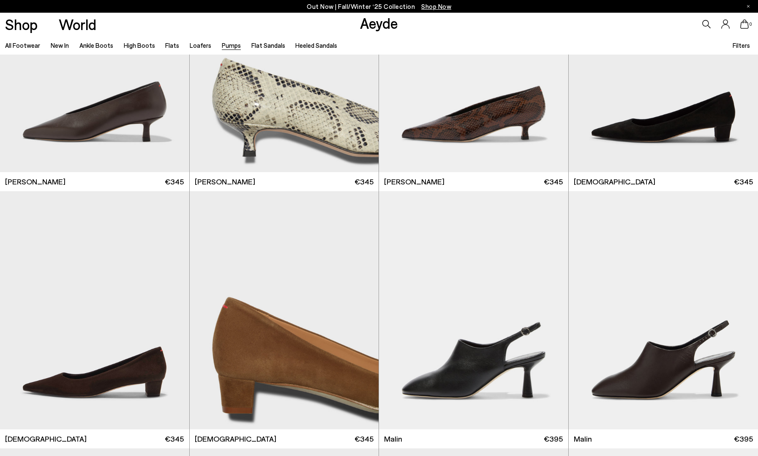
scroll to position [290, 0]
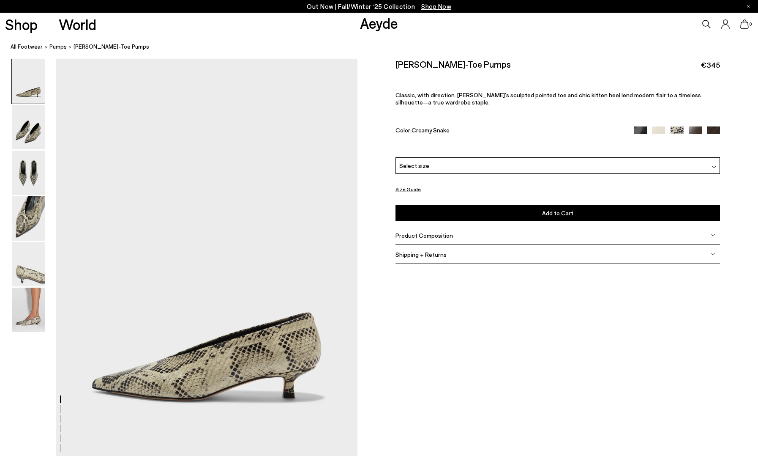
scroll to position [0, 0]
click at [27, 317] on img at bounding box center [28, 309] width 33 height 44
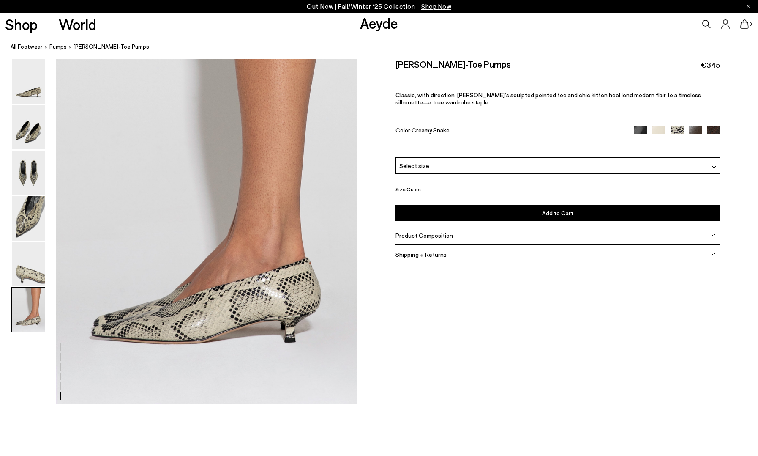
scroll to position [2078, 0]
